Goal: Information Seeking & Learning: Check status

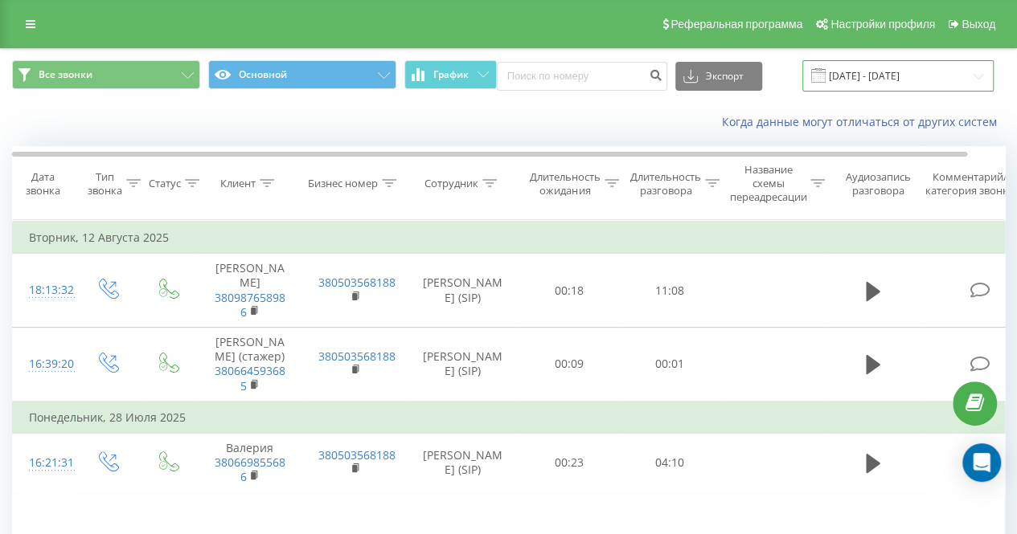
click at [905, 78] on input "[DATE] - [DATE]" at bounding box center [897, 75] width 191 height 31
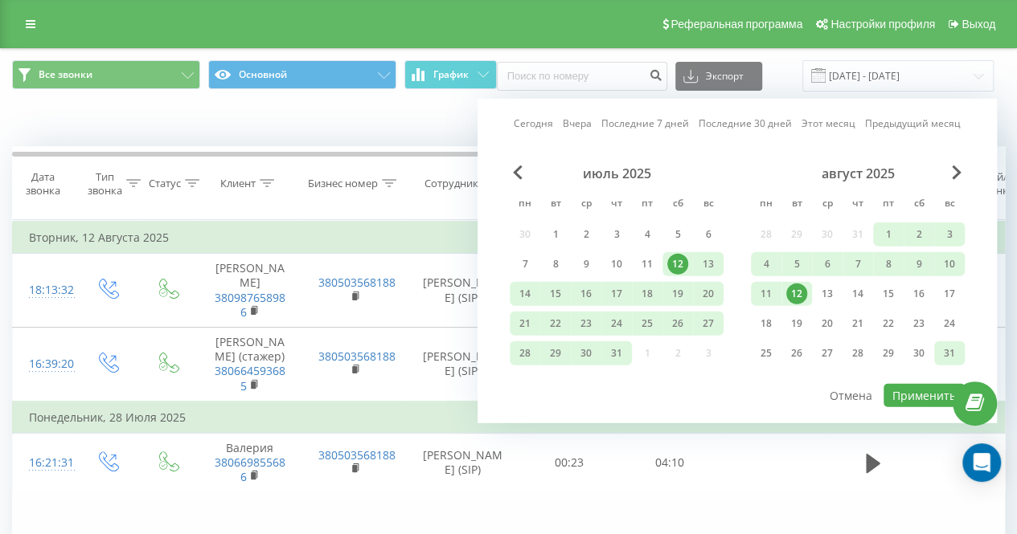
click at [940, 347] on div "31" at bounding box center [949, 353] width 21 height 21
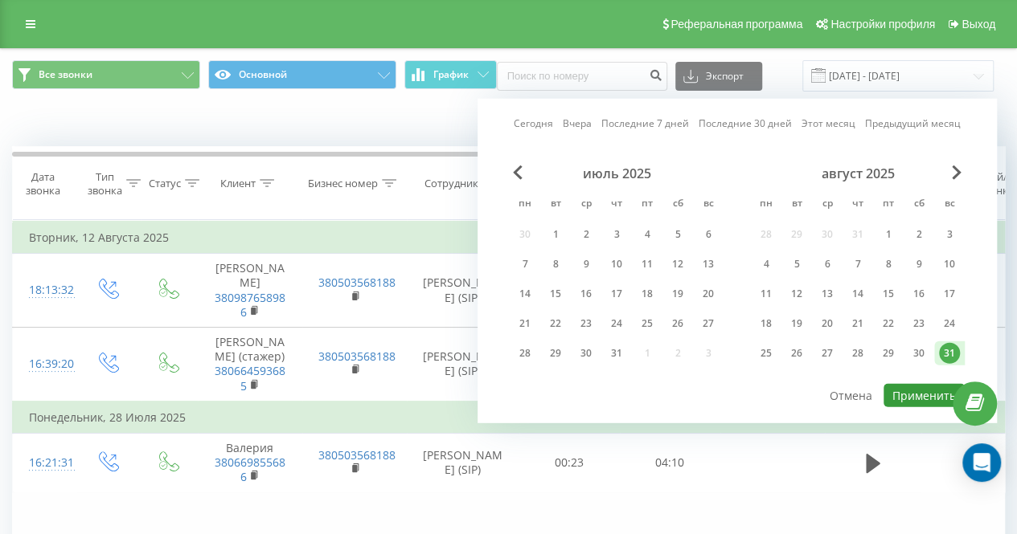
click at [921, 393] on button "Применить" at bounding box center [923, 395] width 81 height 23
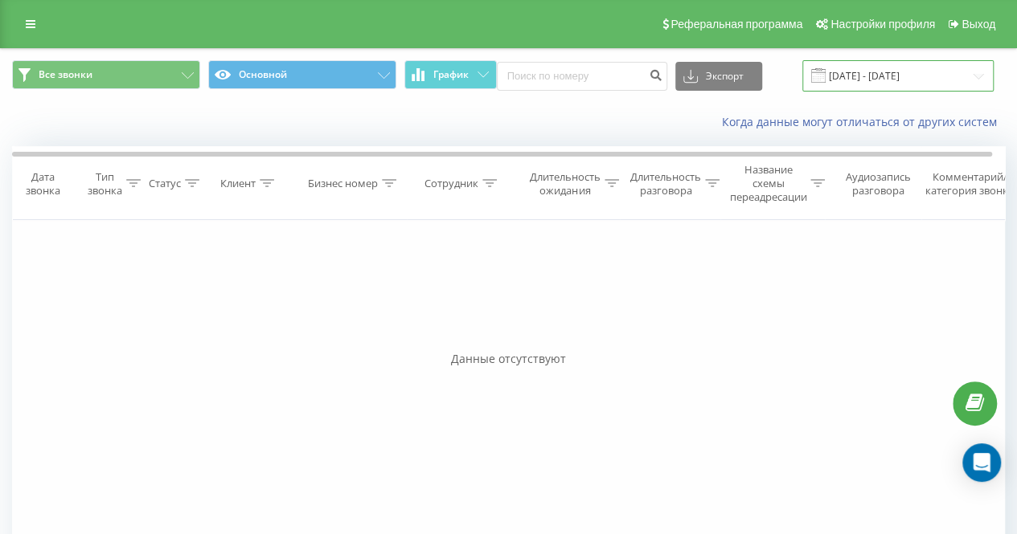
click at [841, 77] on input "[DATE] - [DATE]" at bounding box center [897, 75] width 191 height 31
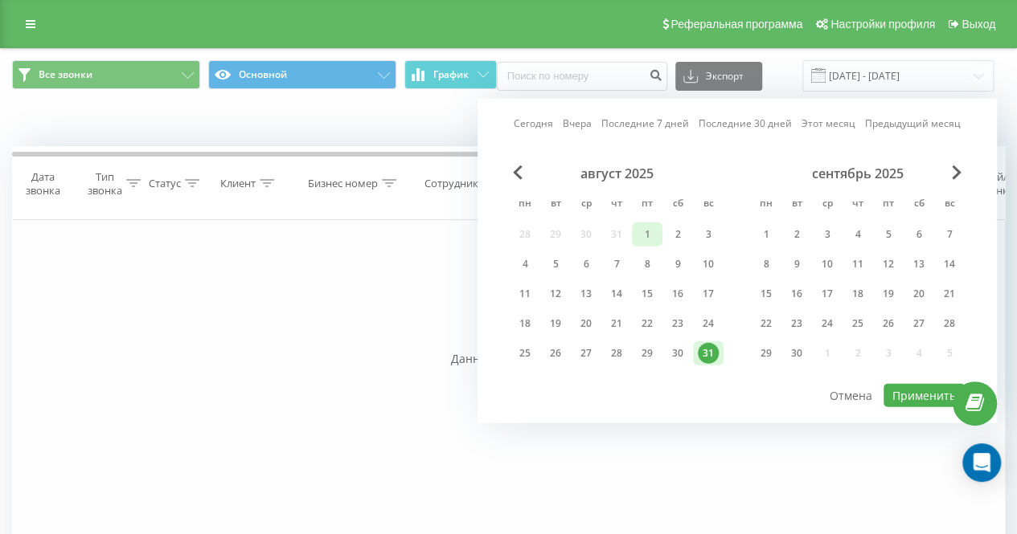
click at [644, 234] on div "1" at bounding box center [647, 234] width 21 height 21
click at [555, 322] on div "19" at bounding box center [555, 323] width 21 height 21
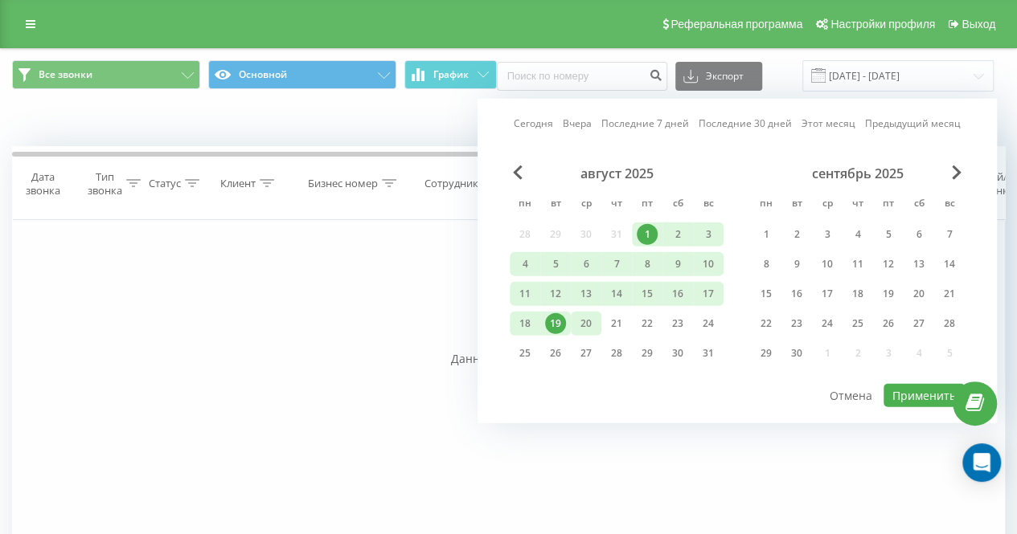
click at [588, 319] on div "20" at bounding box center [585, 323] width 21 height 21
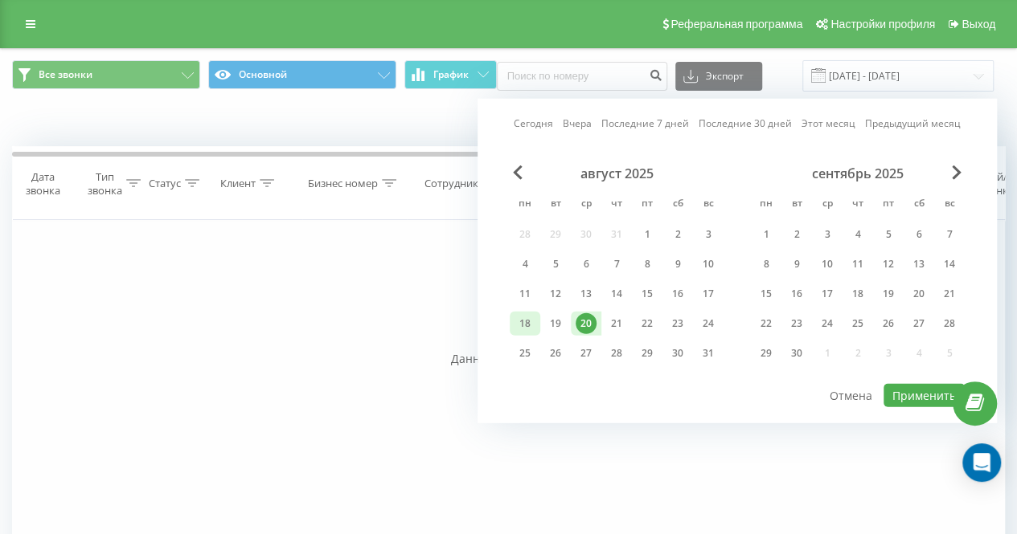
click at [530, 316] on div "18" at bounding box center [524, 323] width 21 height 21
click at [529, 290] on div "11" at bounding box center [524, 294] width 21 height 21
click at [580, 315] on div "20" at bounding box center [585, 323] width 21 height 21
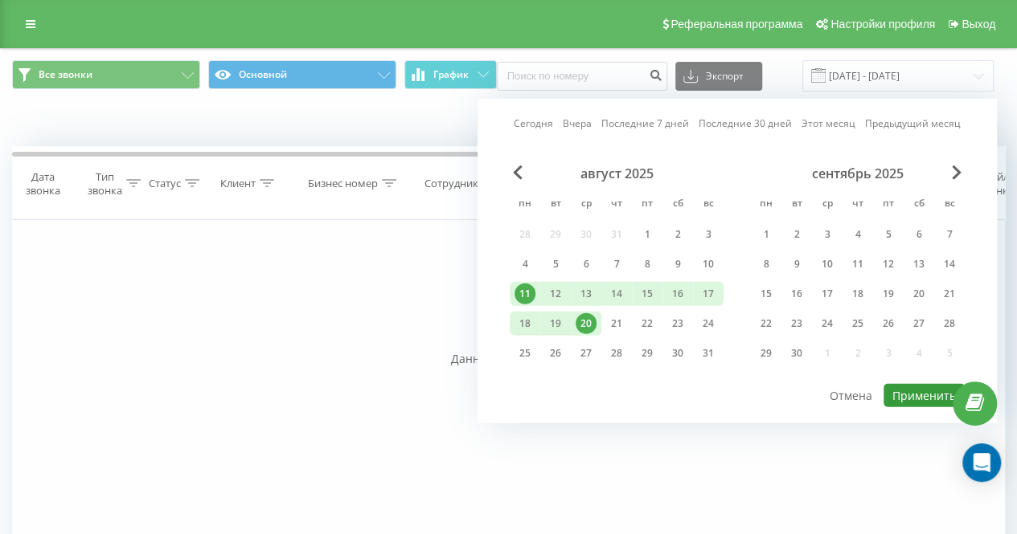
click at [927, 393] on button "Применить" at bounding box center [923, 395] width 81 height 23
type input "[DATE] - [DATE]"
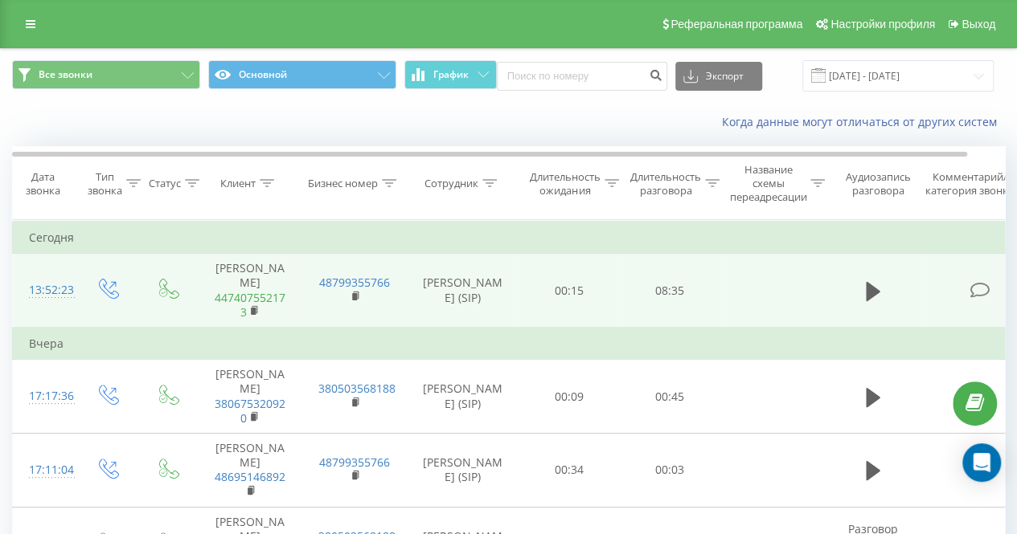
click at [229, 290] on link "447407552173" at bounding box center [250, 305] width 71 height 30
click at [359, 275] on link "48799355766" at bounding box center [354, 282] width 71 height 15
click at [219, 290] on link "447407552173" at bounding box center [250, 305] width 71 height 30
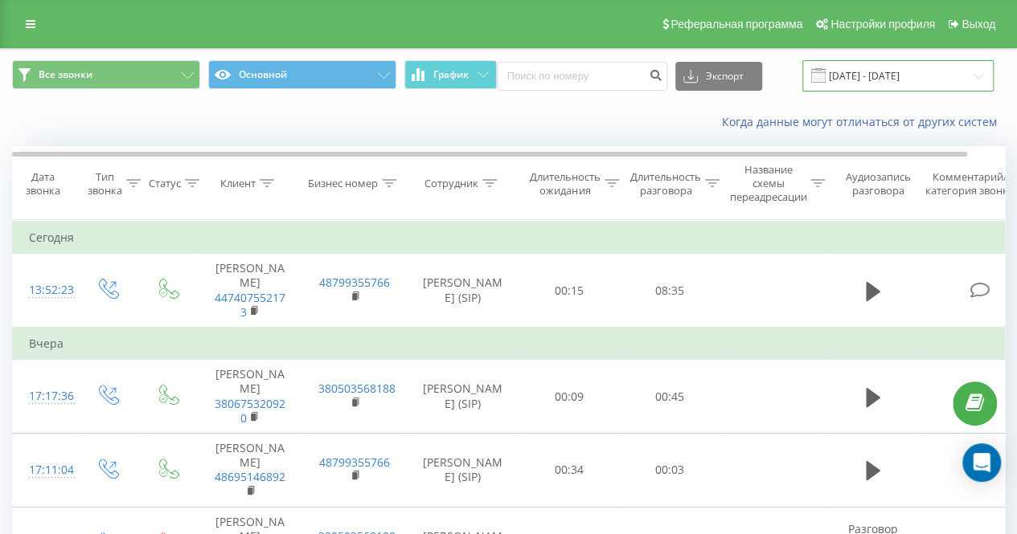
click at [805, 91] on input "[DATE] - [DATE]" at bounding box center [897, 75] width 191 height 31
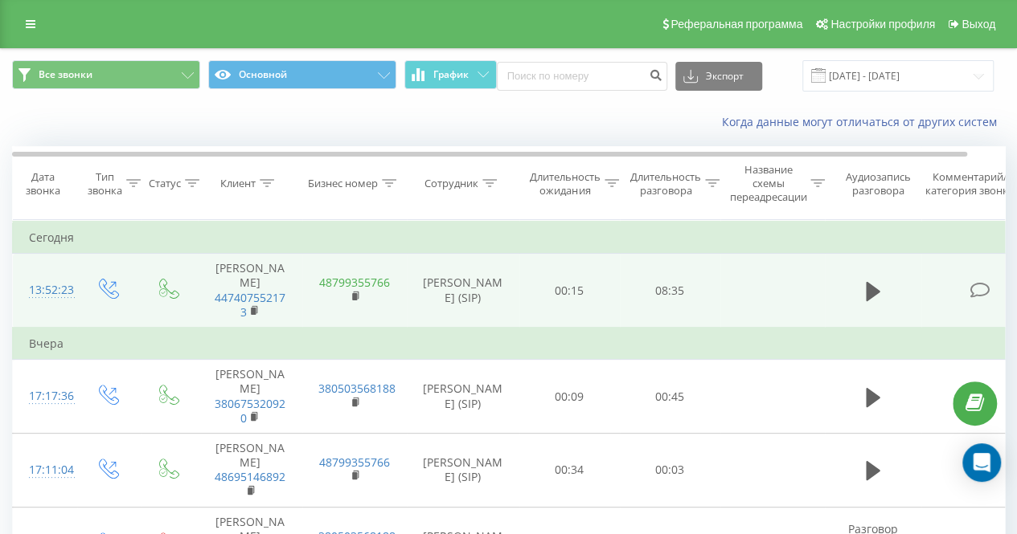
click at [357, 275] on link "48799355766" at bounding box center [354, 282] width 71 height 15
click at [767, 274] on td at bounding box center [772, 291] width 104 height 74
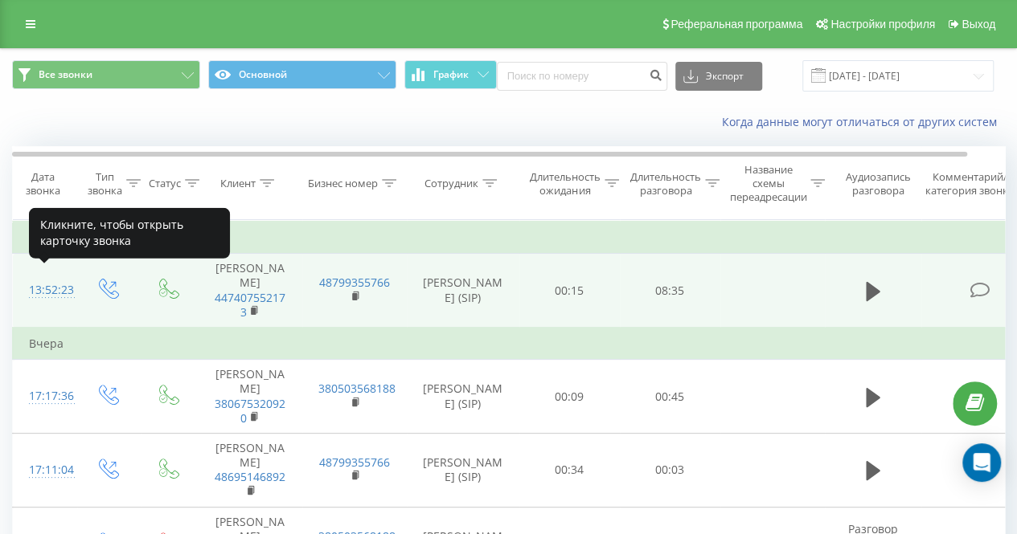
click at [37, 286] on div "13:52:23" at bounding box center [45, 290] width 32 height 31
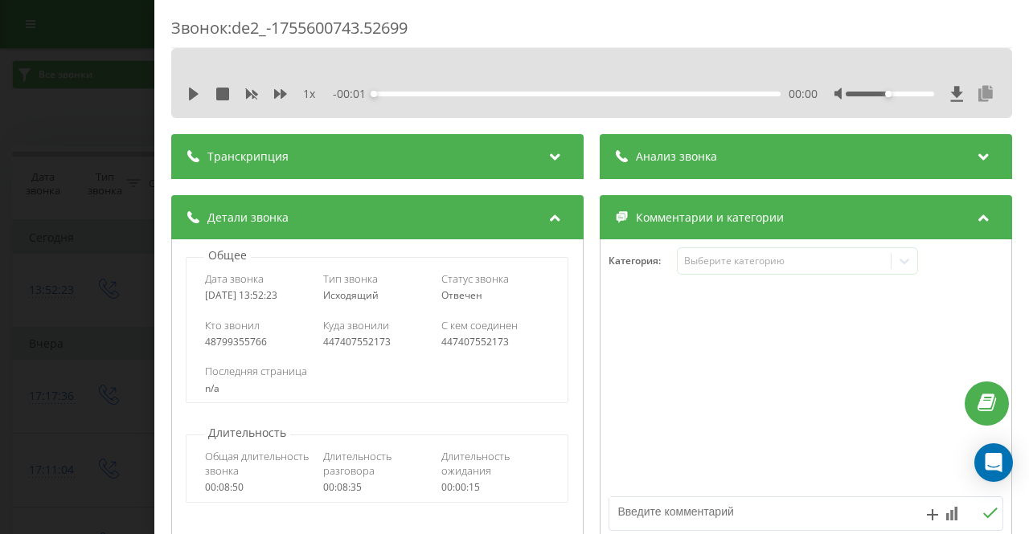
click at [976, 100] on icon at bounding box center [985, 94] width 19 height 16
